Goal: Information Seeking & Learning: Learn about a topic

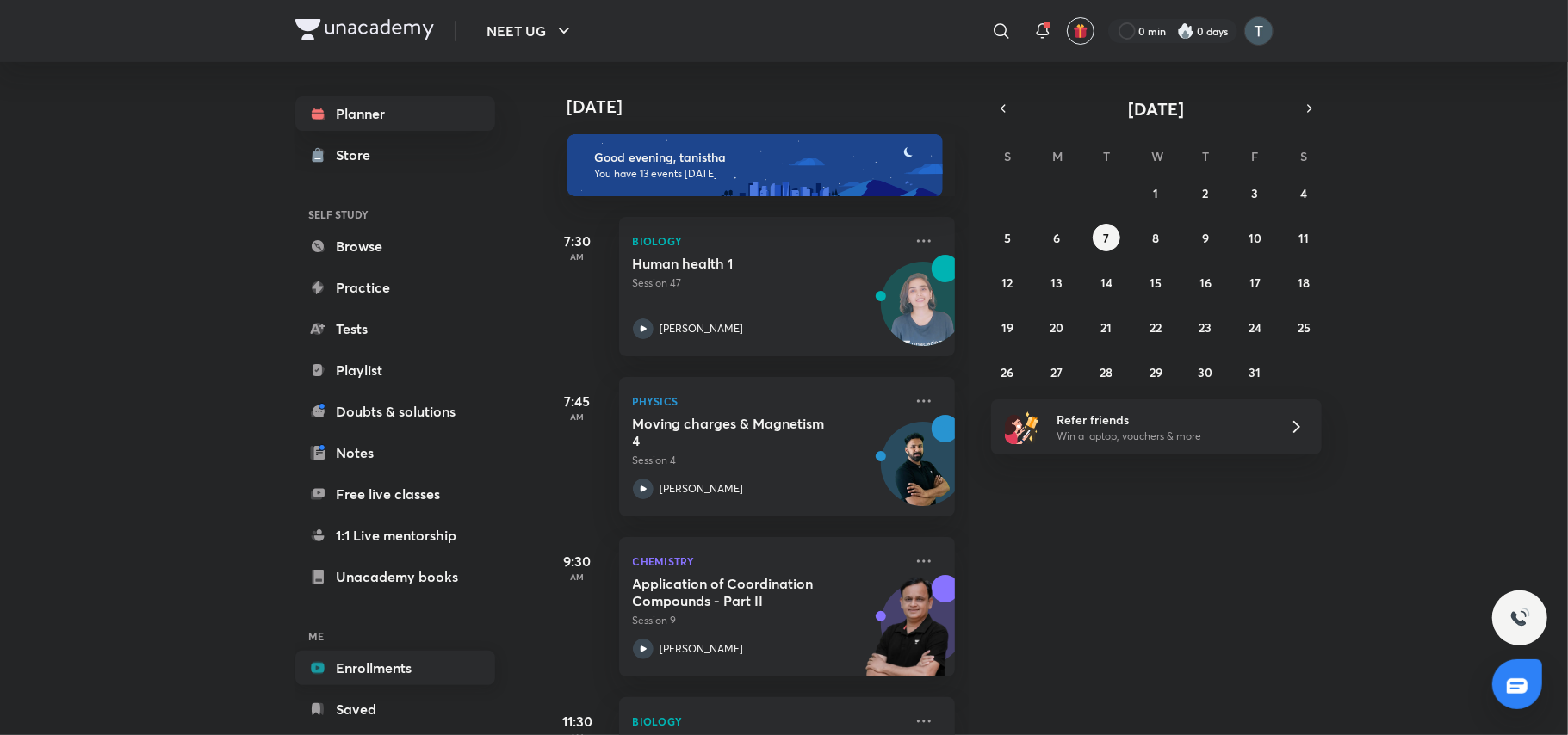
click at [389, 669] on link "Enrollments" at bounding box center [395, 667] width 199 height 34
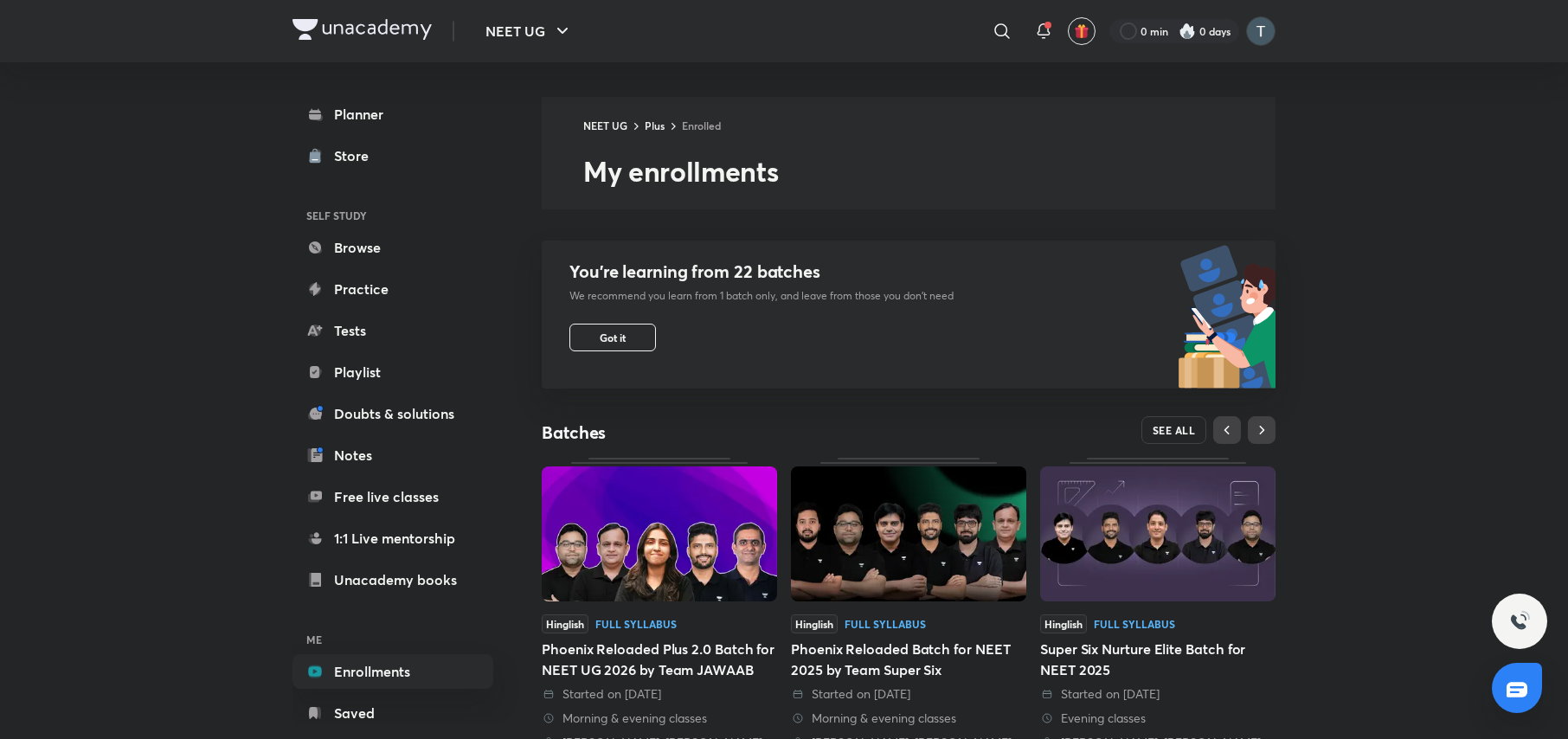
click at [1185, 433] on span "SEE ALL" at bounding box center [1174, 430] width 43 height 12
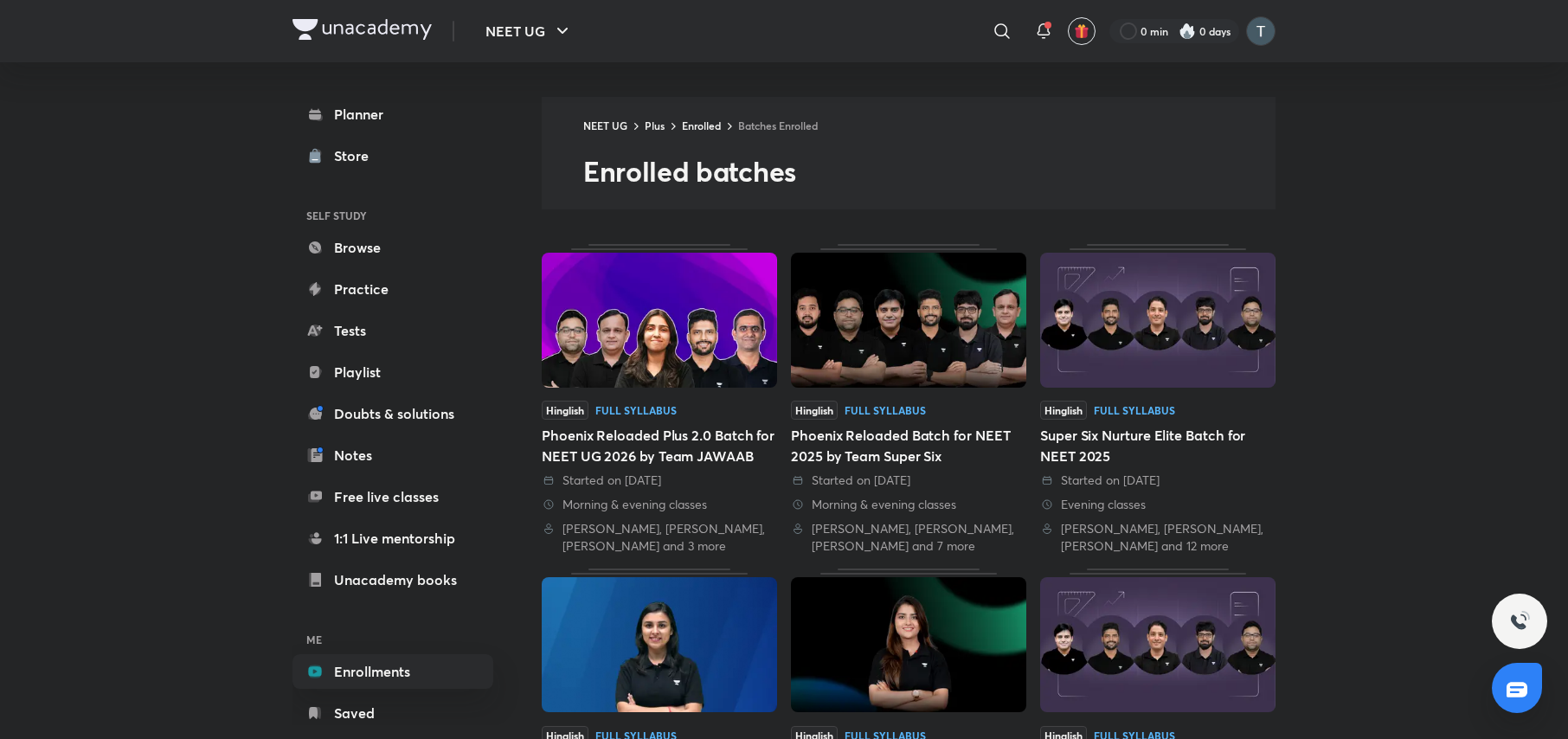
click at [621, 308] on img at bounding box center [659, 320] width 235 height 135
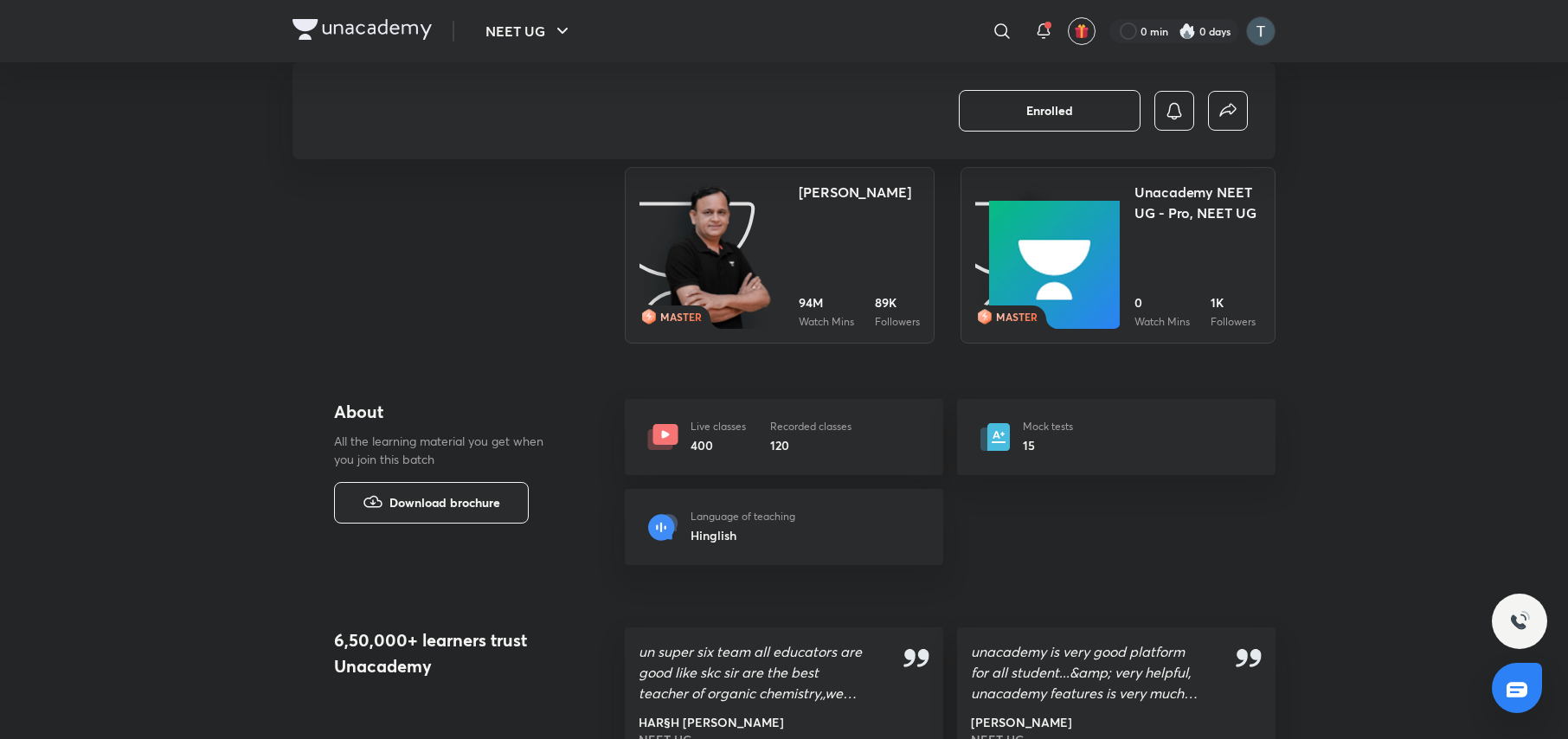
scroll to position [1792, 0]
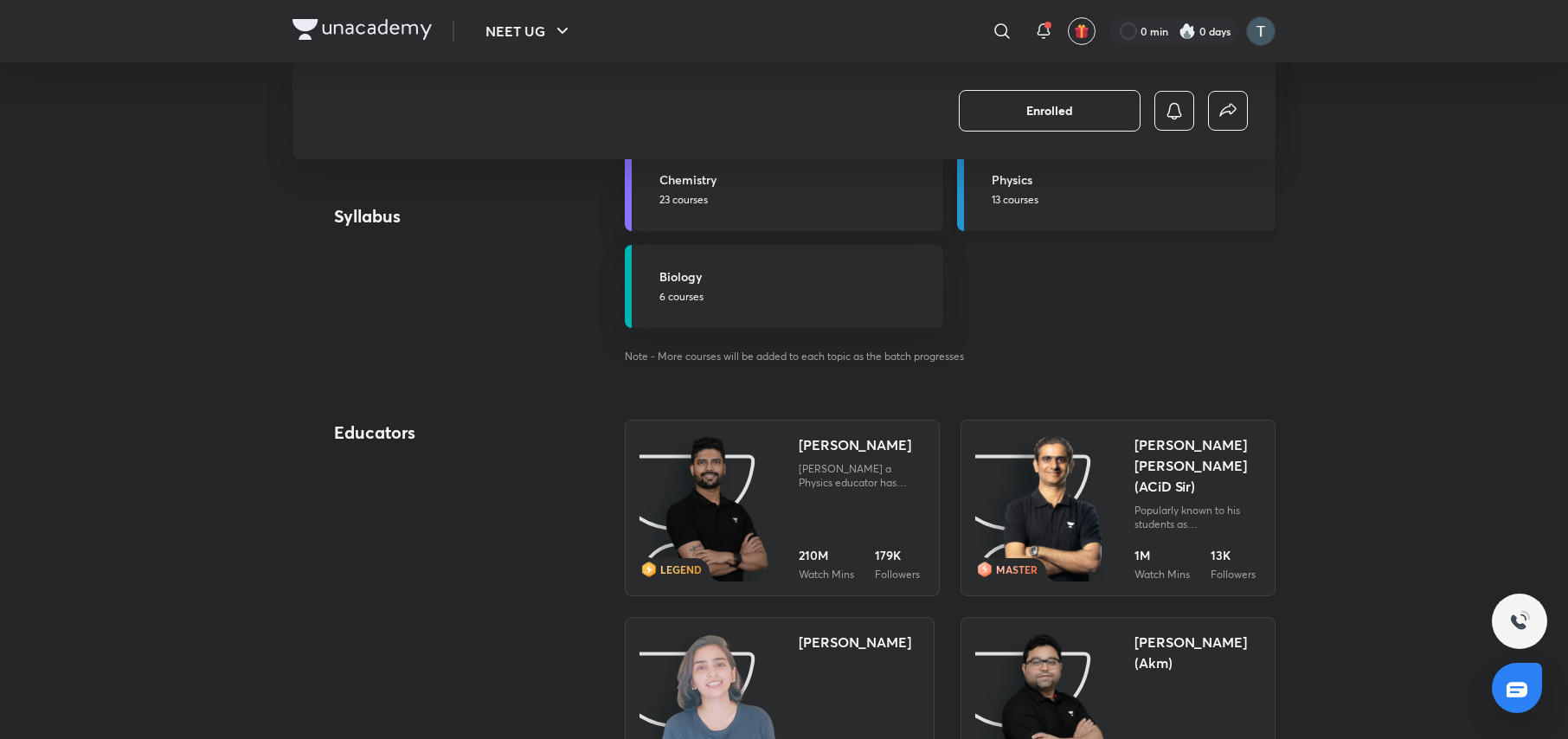
click at [1058, 164] on link "Physics 13 courses" at bounding box center [1116, 190] width 318 height 83
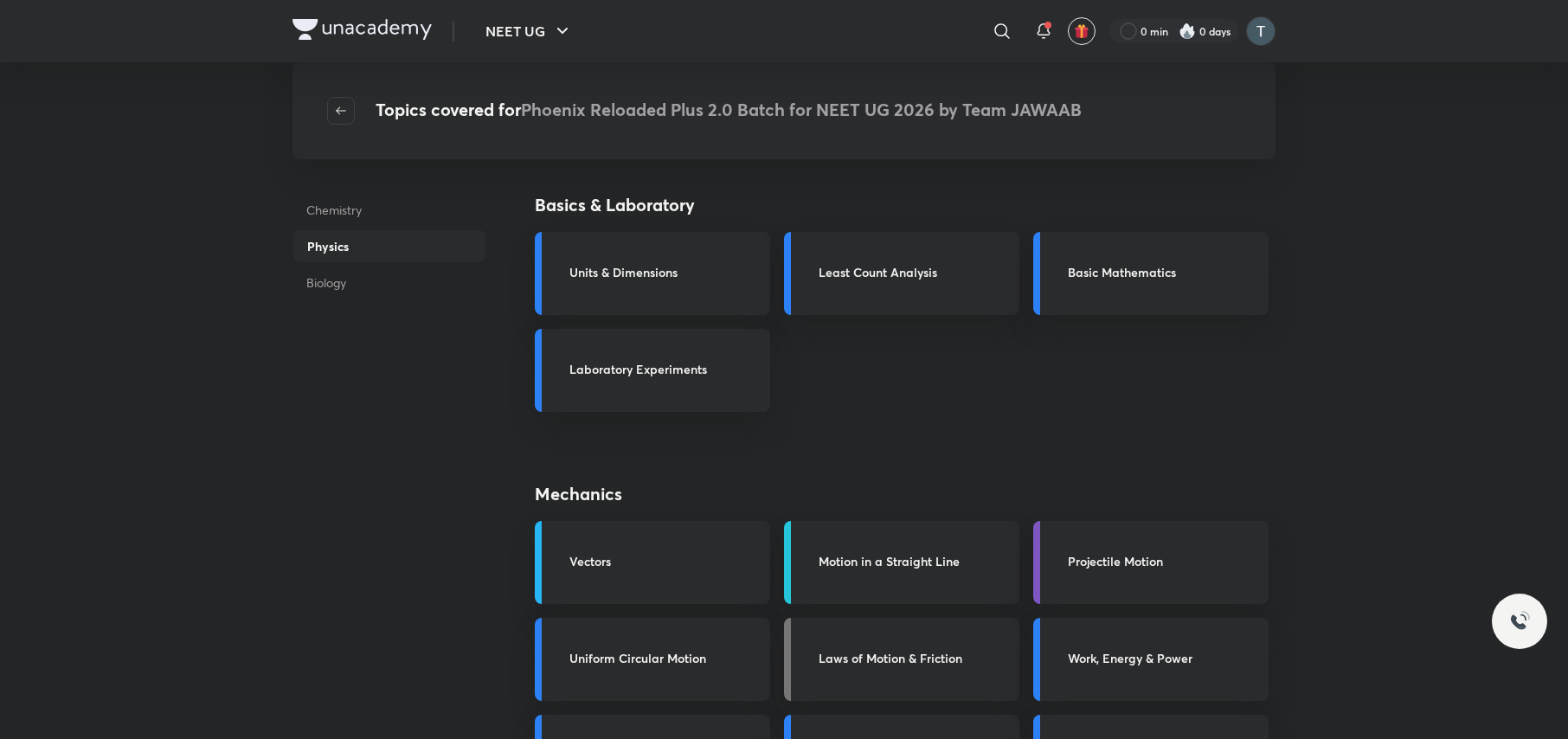
scroll to position [1792, 0]
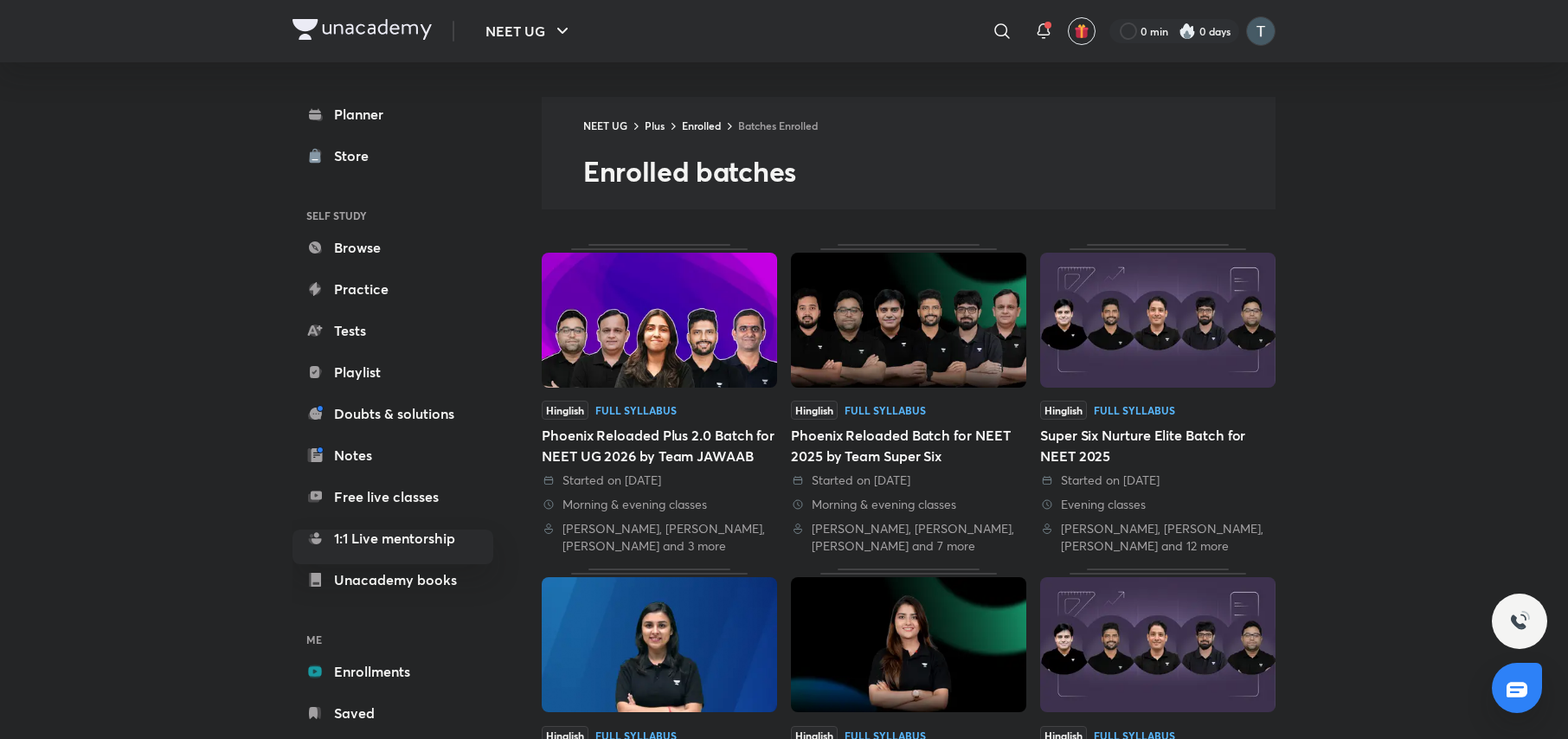
scroll to position [647, 0]
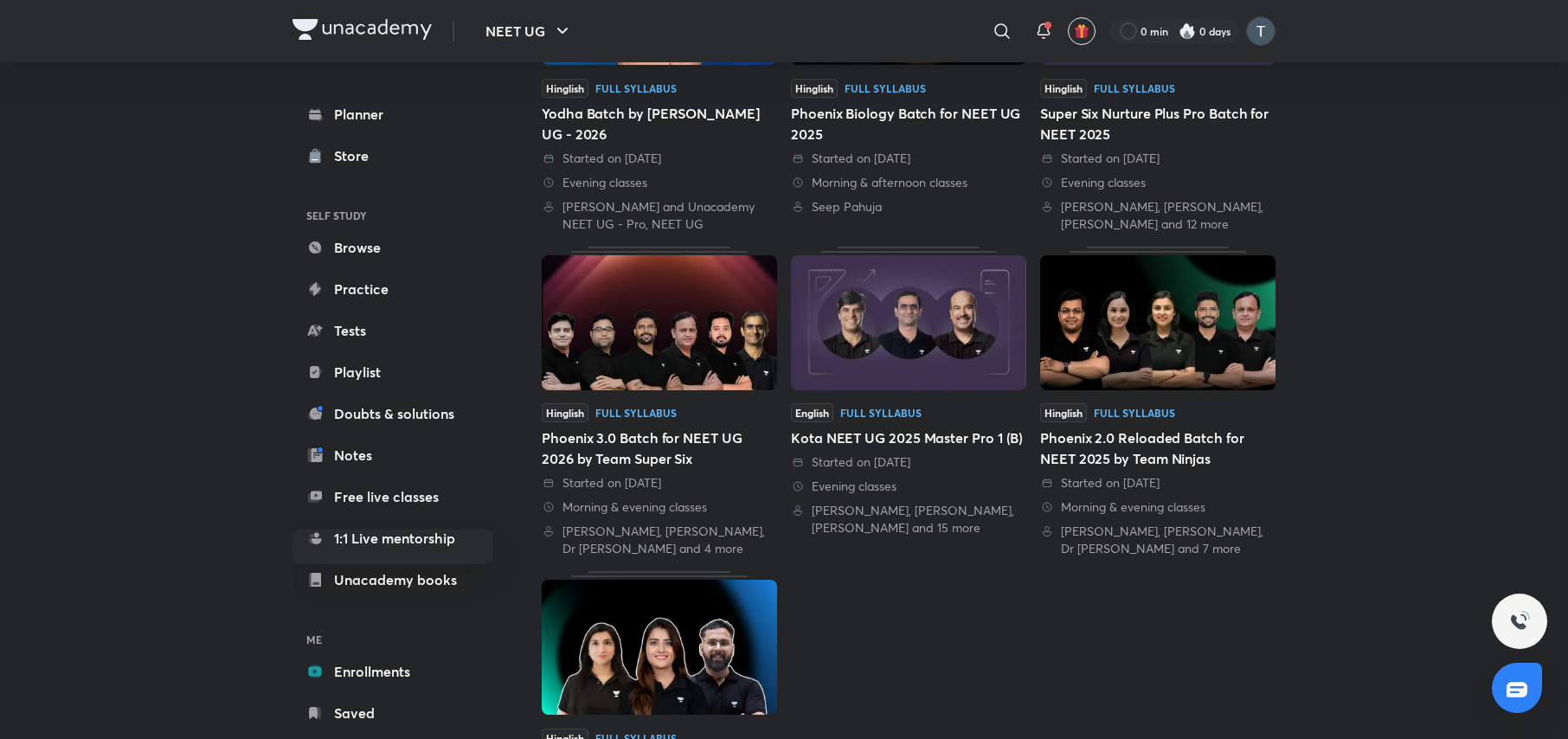
click at [1164, 339] on img at bounding box center [1157, 322] width 235 height 135
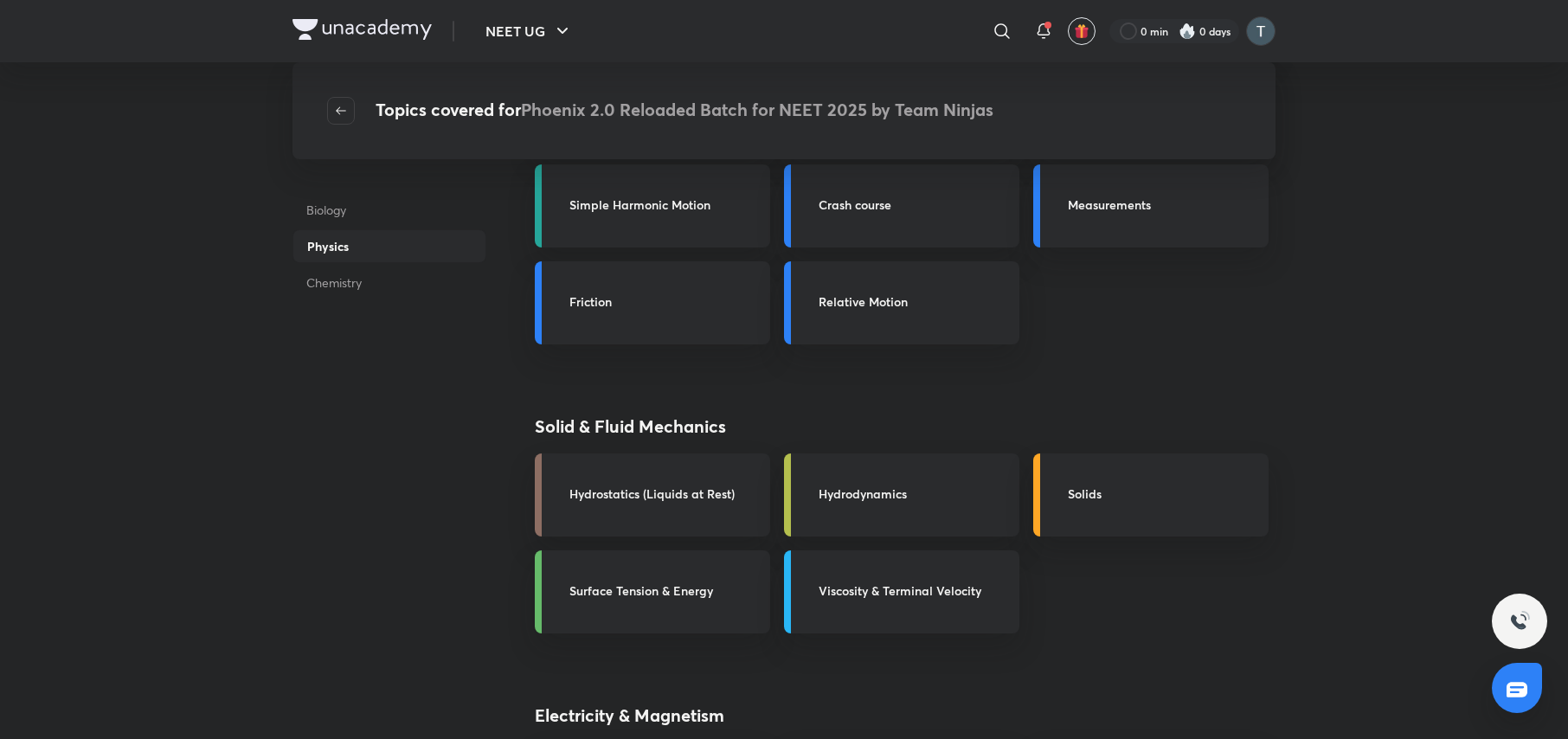
scroll to position [1295, 0]
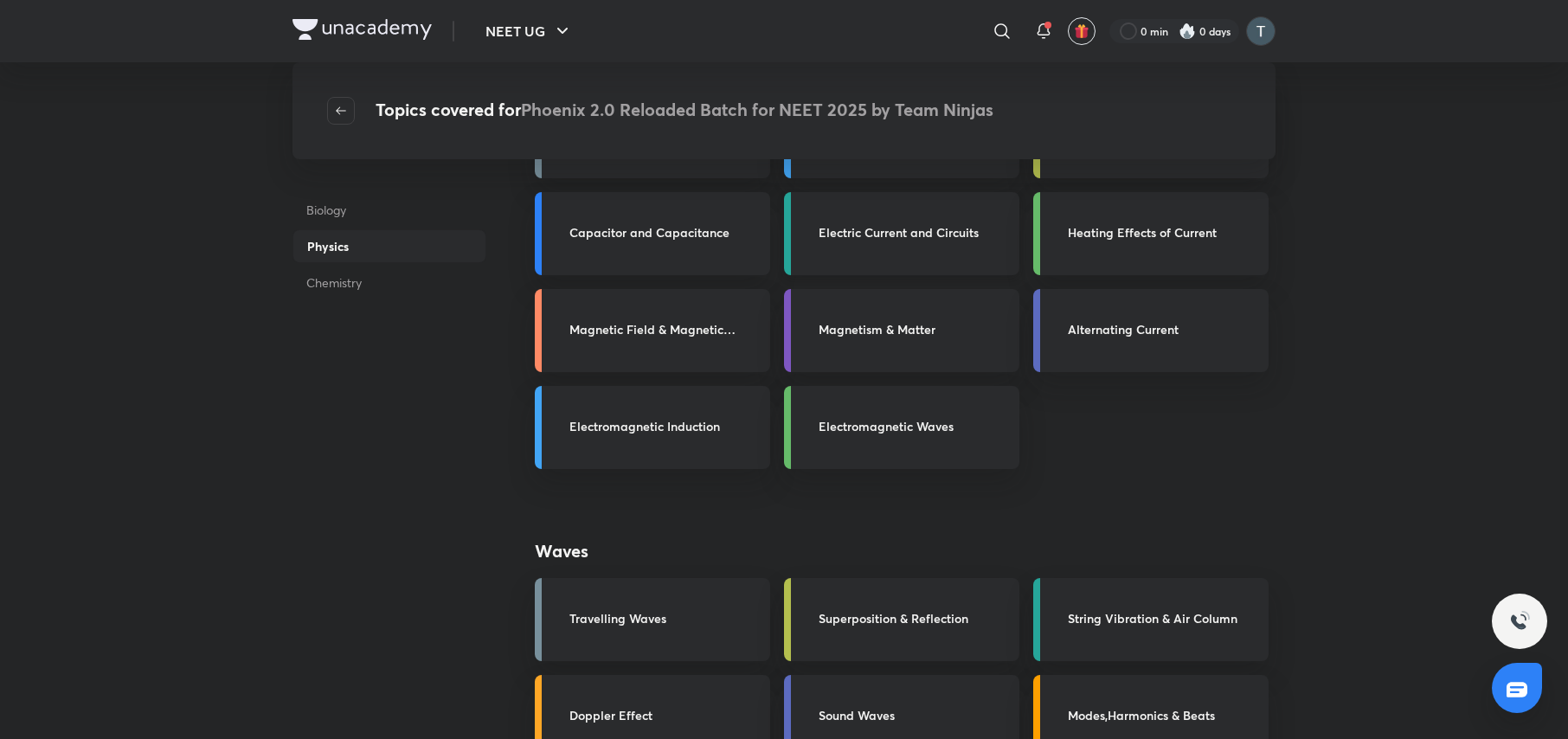
click at [927, 233] on h3 "Electric Current and Circuits" at bounding box center [913, 232] width 191 height 18
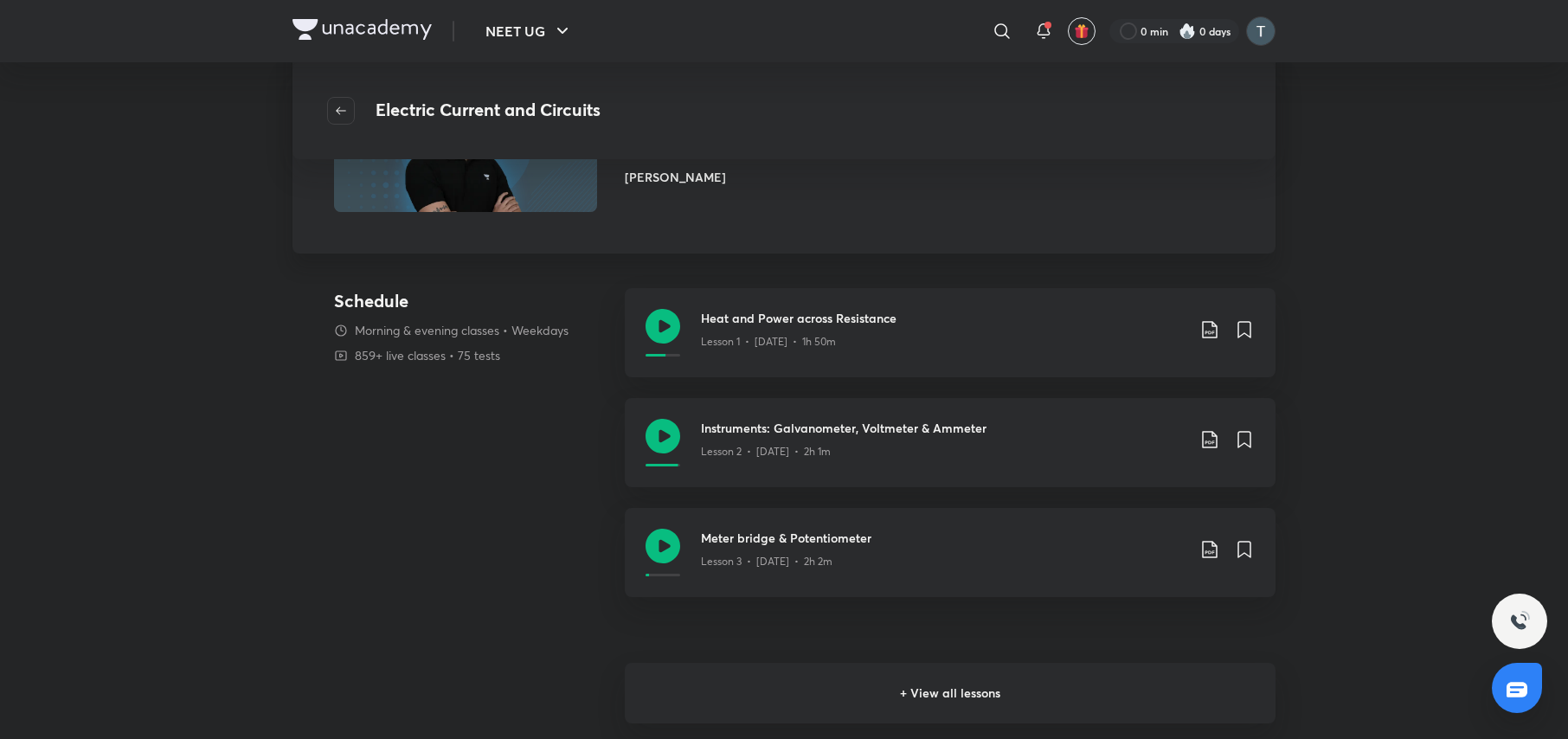
scroll to position [647, 0]
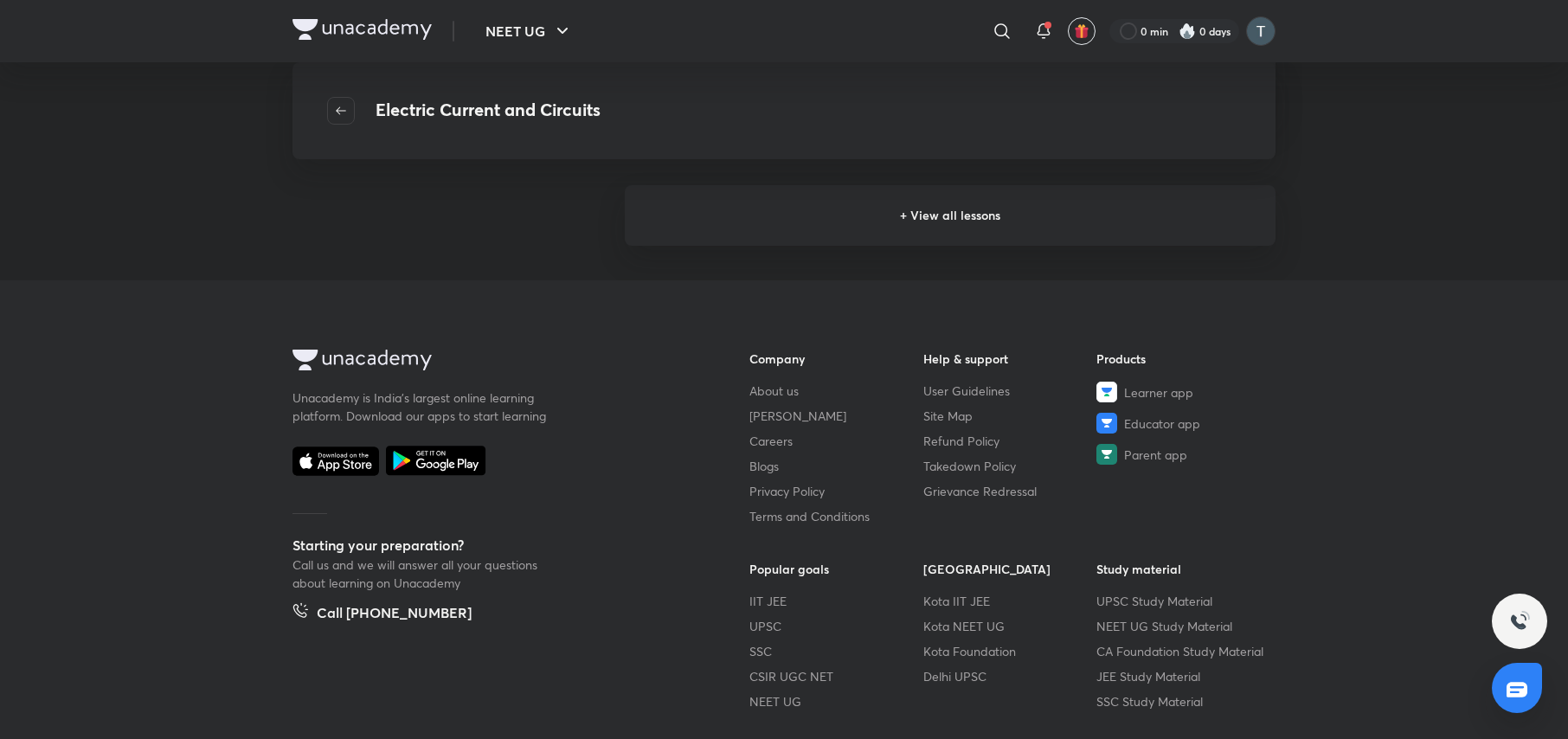
click at [977, 213] on h6 "+ View all lessons" at bounding box center [950, 215] width 651 height 60
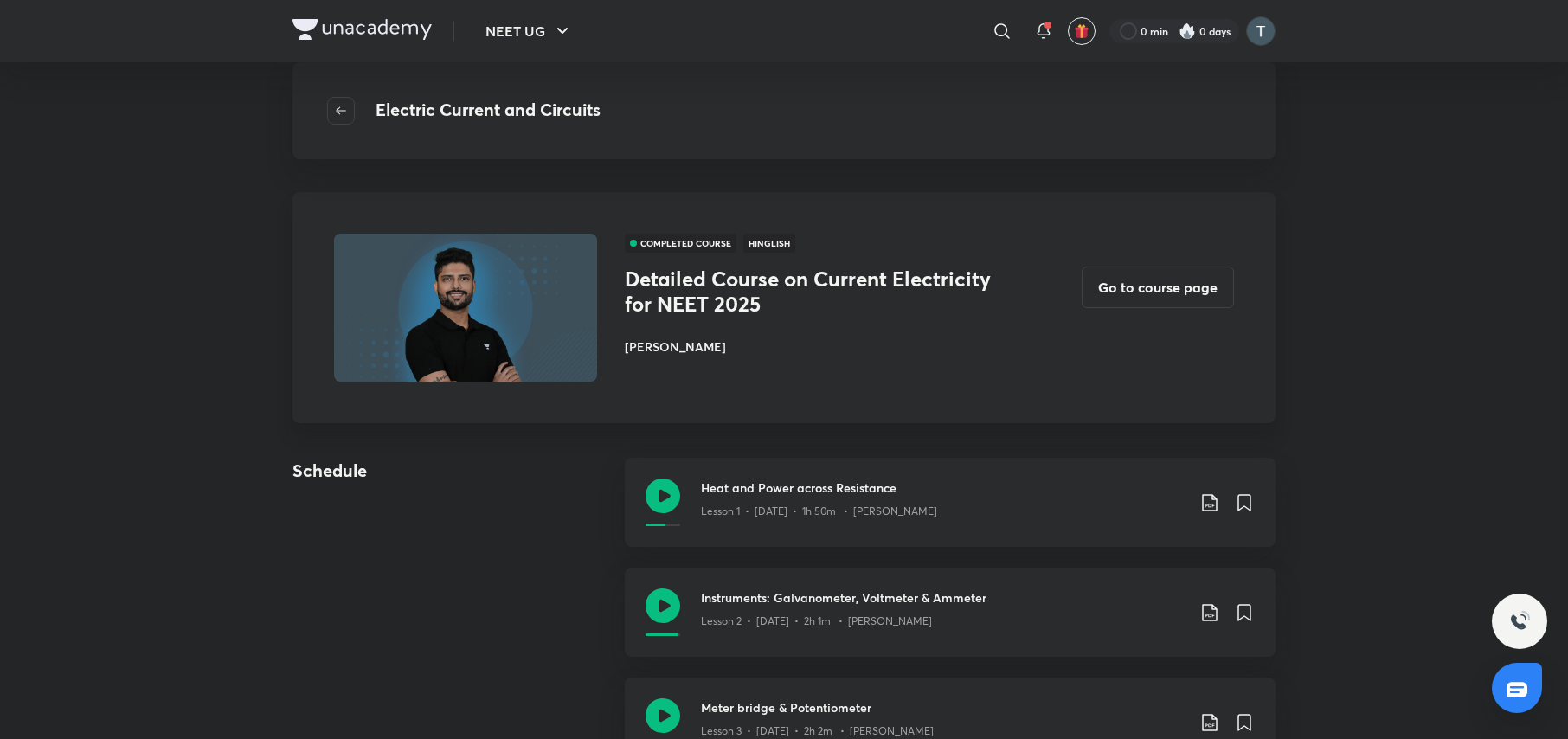
scroll to position [647, 0]
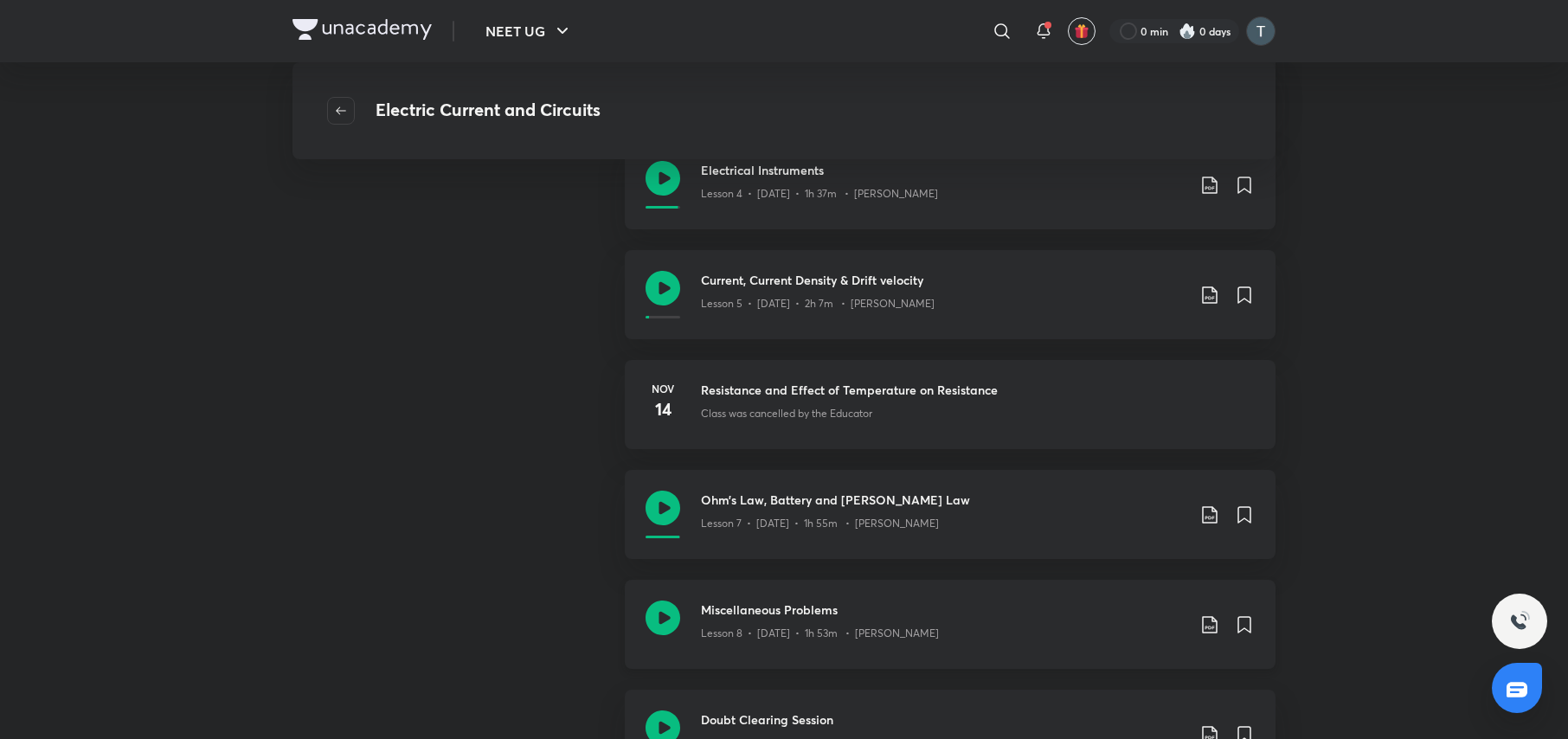
click at [934, 623] on div "Lesson 8 • Nov 17 • 1h 53m • Prateek Jain" at bounding box center [943, 629] width 485 height 23
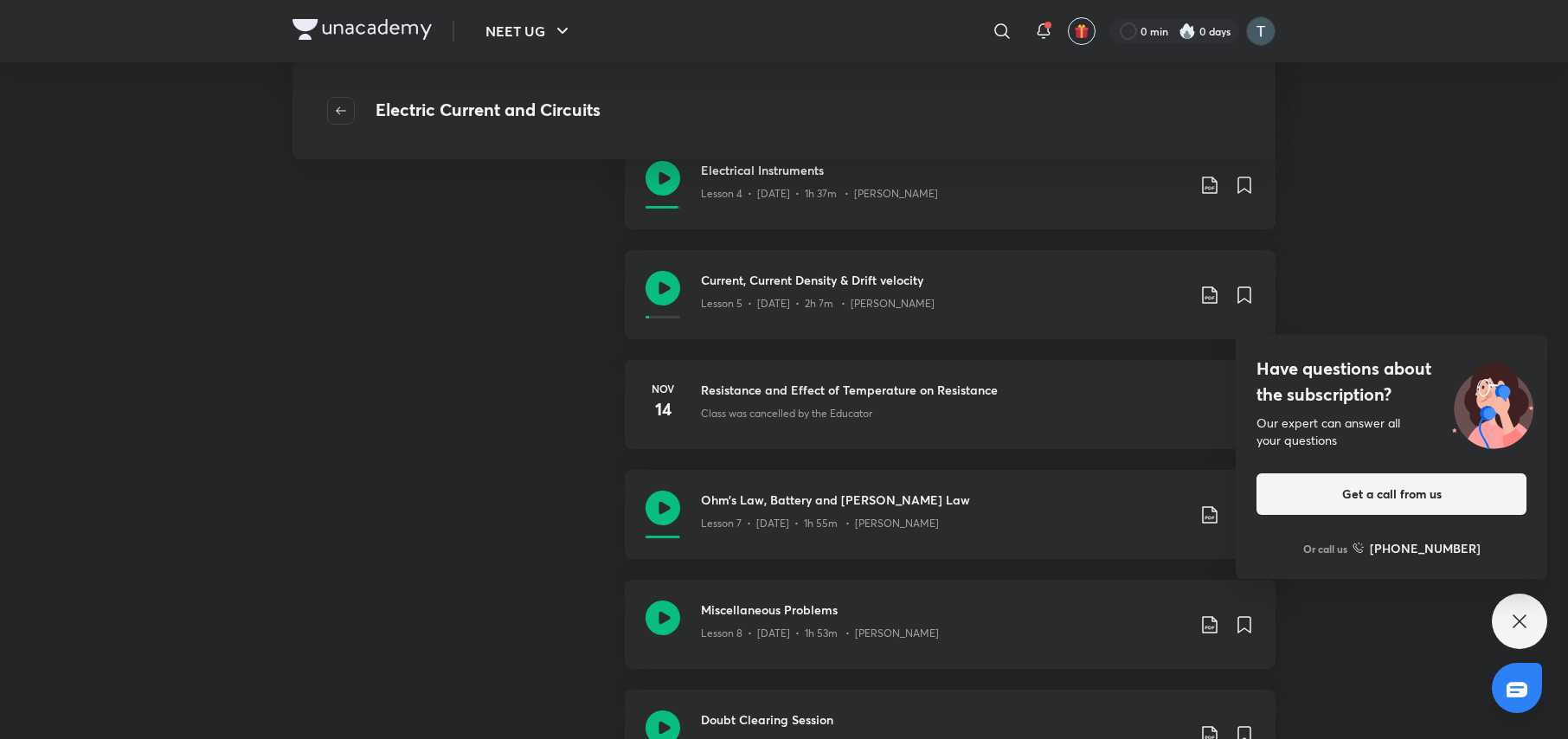
click at [1527, 607] on div "Have questions about the subscription? Our expert can answer all your questions…" at bounding box center [1520, 621] width 55 height 55
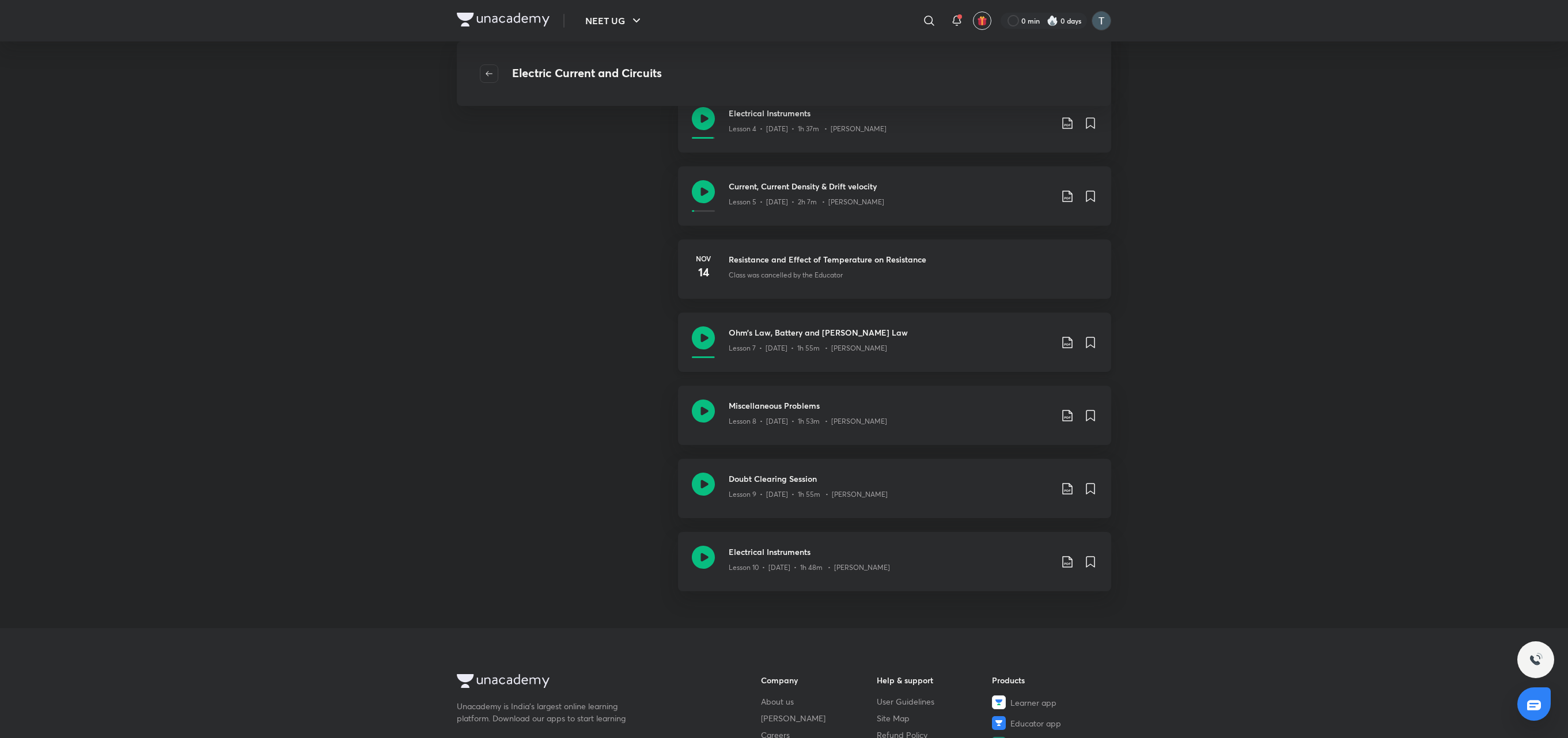
drag, startPoint x: 1044, startPoint y: 0, endPoint x: 867, endPoint y: 337, distance: 380.7
click at [867, 337] on h3 "Ohm’s Law, Battery and Kirchhoff's Law" at bounding box center [890, 333] width 323 height 12
click at [795, 430] on div "Miscellaneous Problems Lesson 8 • Nov 17 • 1h 53m • Prateek Jain" at bounding box center [890, 415] width 323 height 32
click at [821, 423] on p "Lesson 8 • Nov 17 • 1h 53m • Prateek Jain" at bounding box center [807, 421] width 158 height 11
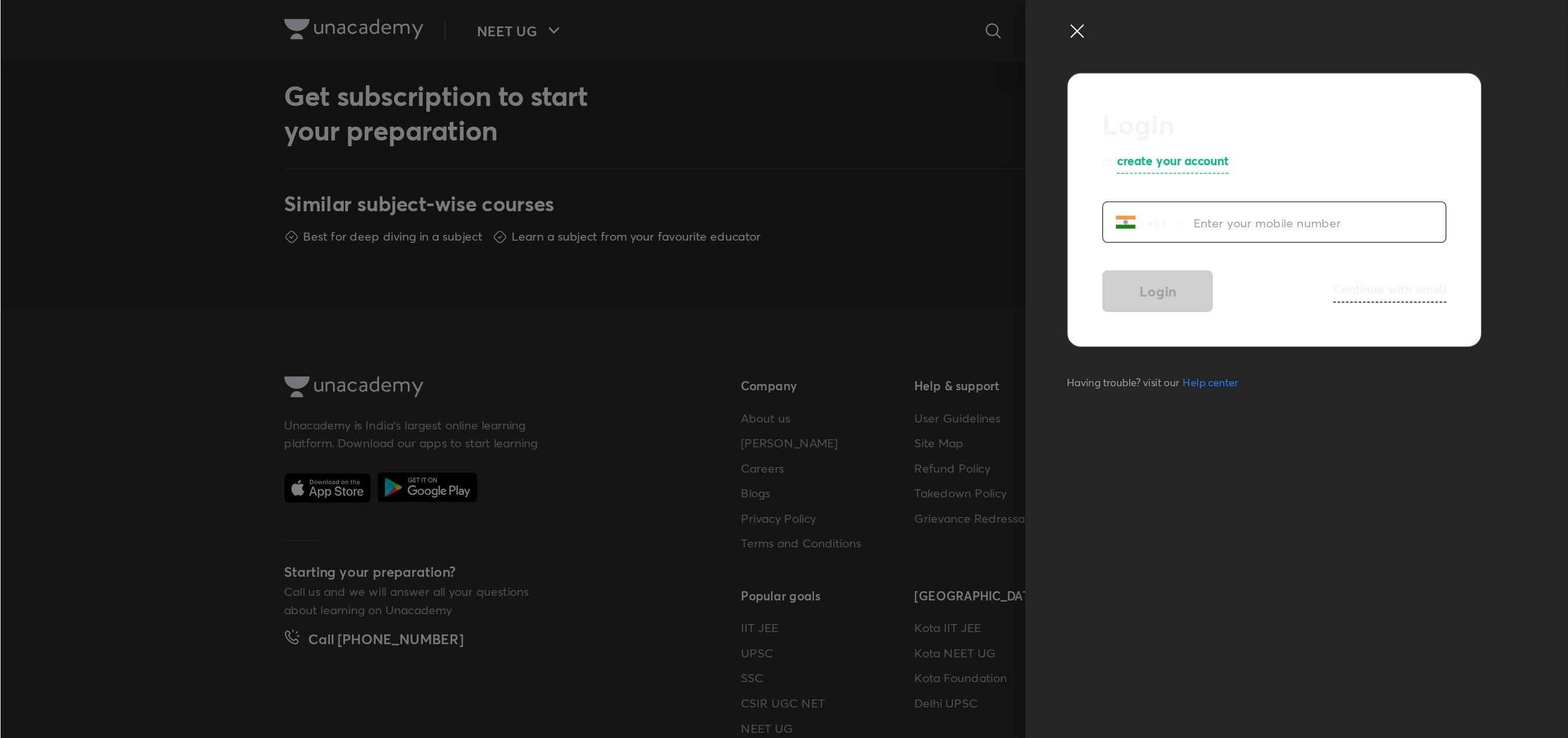
scroll to position [370, 0]
